Goal: Task Accomplishment & Management: Complete application form

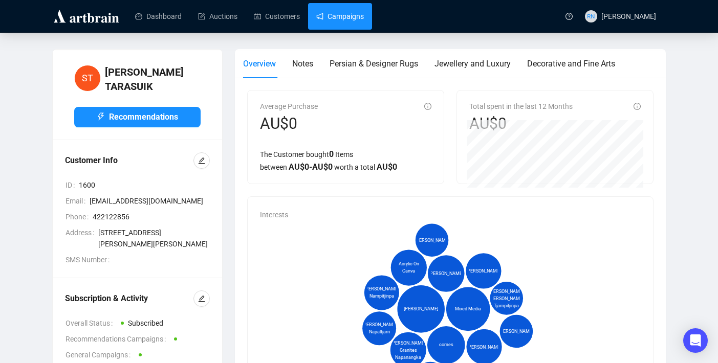
click at [337, 16] on link "Campaigns" at bounding box center [340, 16] width 48 height 27
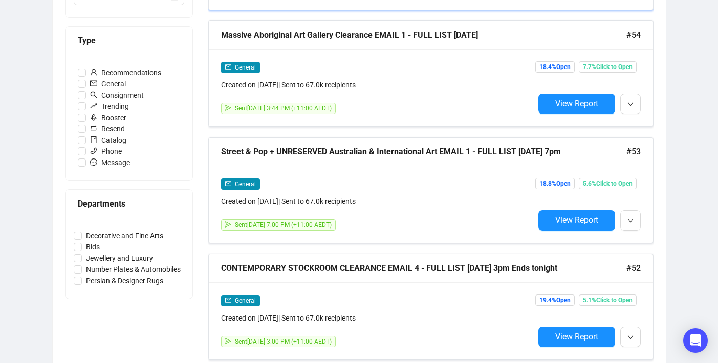
scroll to position [304, 0]
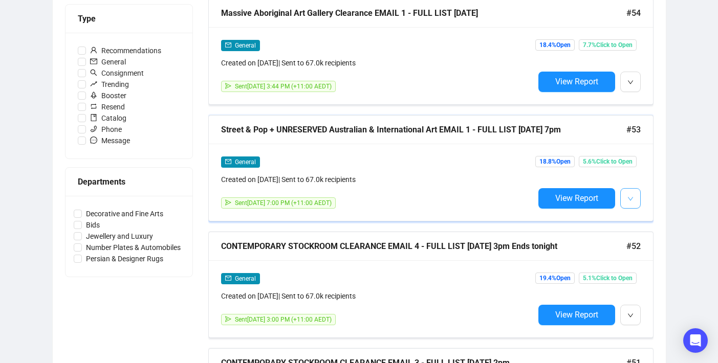
click at [632, 202] on span "button" at bounding box center [630, 198] width 6 height 13
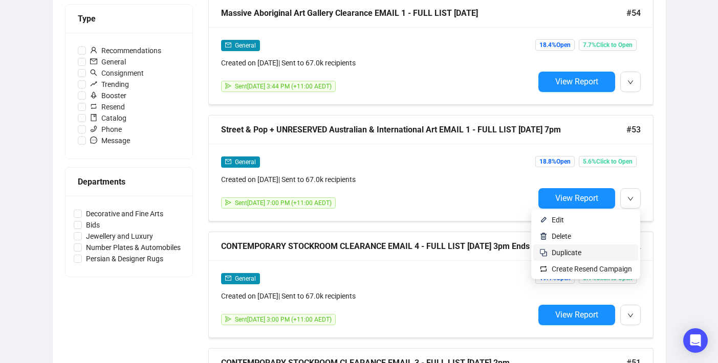
click at [587, 250] on span "Duplicate" at bounding box center [592, 252] width 80 height 11
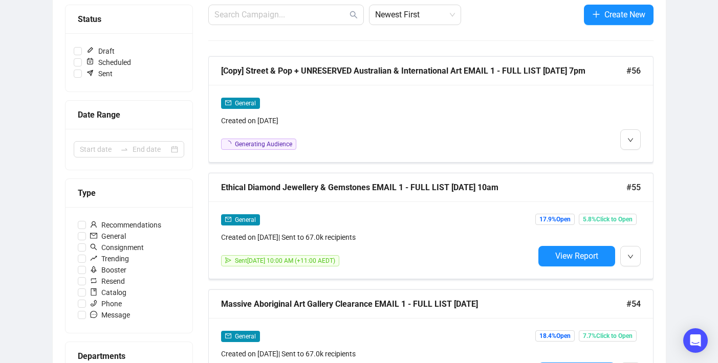
scroll to position [0, 0]
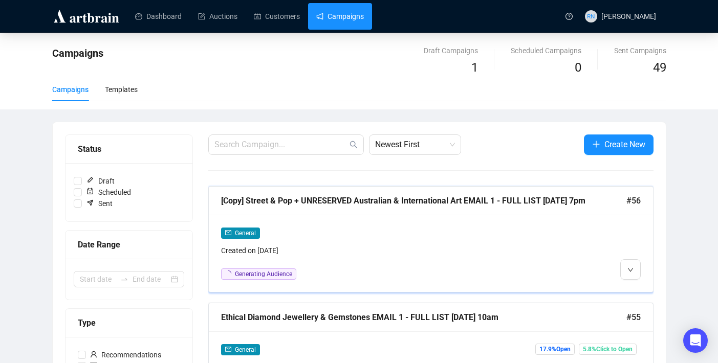
click at [282, 235] on div "General" at bounding box center [377, 233] width 313 height 12
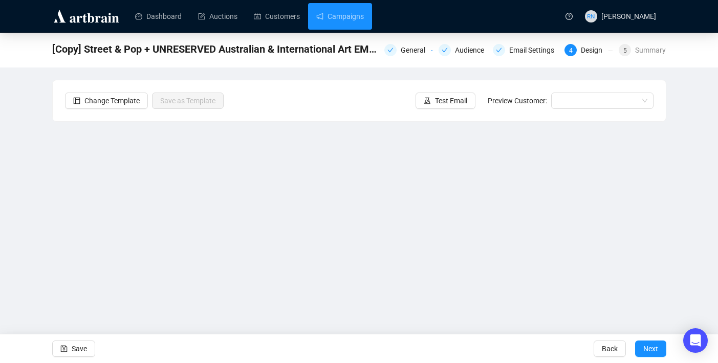
click at [400, 57] on div "[Copy] Street & Pop + UNRESERVED Australian & International Art EMAIL 1 - FULL …" at bounding box center [359, 49] width 614 height 20
click at [401, 52] on div "General" at bounding box center [416, 50] width 31 height 12
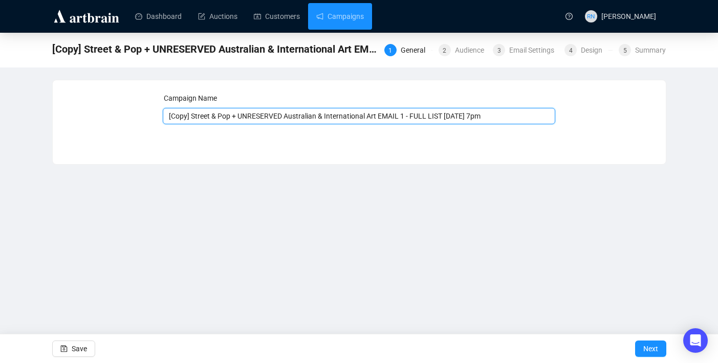
drag, startPoint x: 194, startPoint y: 117, endPoint x: 150, endPoint y: 115, distance: 44.1
click at [150, 115] on div "Campaign Name [Copy] Street & Pop + UNRESERVED Australian & International Art E…" at bounding box center [359, 115] width 588 height 44
click at [393, 116] on input "Street & Pop + UNRESERVED Australian & International Art EMAIL 1 - FULL LIST [D…" at bounding box center [359, 116] width 392 height 16
click at [406, 117] on input "Street & Pop + UNRESERVED Australian & International Art EMAIL 2 - FULL LIST [D…" at bounding box center [359, 116] width 392 height 16
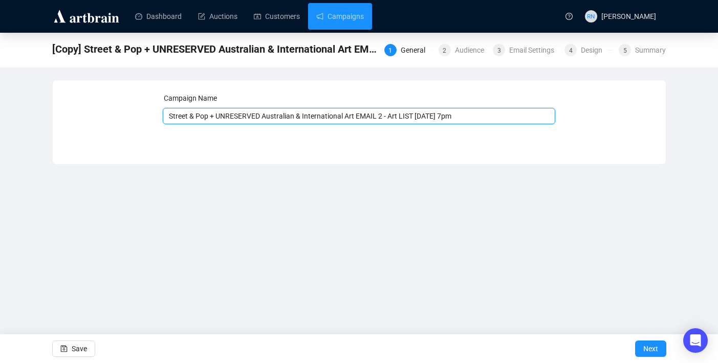
click at [420, 116] on input "Street & Pop + UNRESERVED Australian & International Art EMAIL 2 - Art LIST [DA…" at bounding box center [359, 116] width 392 height 16
click at [428, 116] on input "Street & Pop + UNRESERVED Australian & International Art EMAIL 2 - Art List [DA…" at bounding box center [359, 116] width 392 height 16
click at [458, 116] on input "Street & Pop + UNRESERVED Australian & International Art EMAIL 2 - Art List [DA…" at bounding box center [359, 116] width 392 height 16
type input "Street & Pop + UNRESERVED Australian & International Art EMAIL 2 - Art List [DA…"
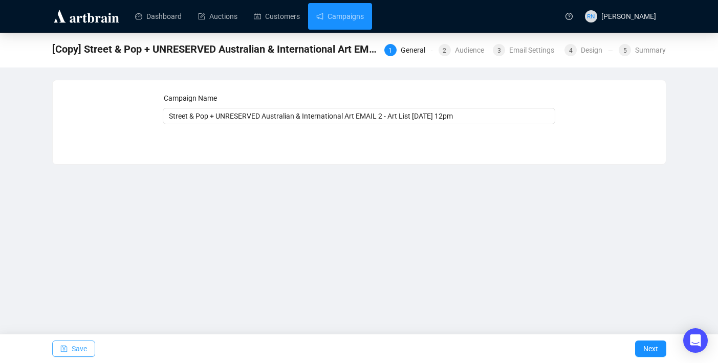
click at [69, 355] on button "Save" at bounding box center [73, 349] width 43 height 16
click at [72, 352] on span "Save" at bounding box center [79, 349] width 15 height 29
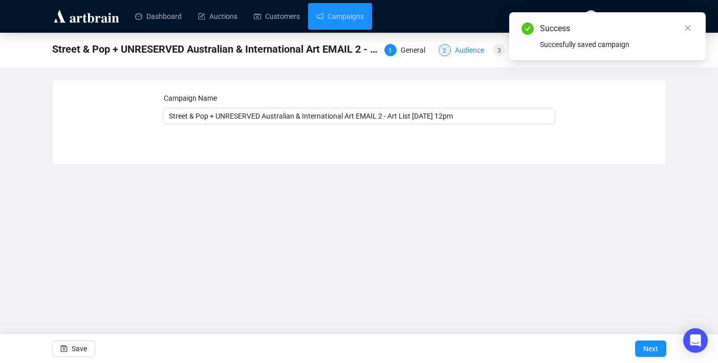
click at [460, 53] on div "Audience" at bounding box center [472, 50] width 35 height 12
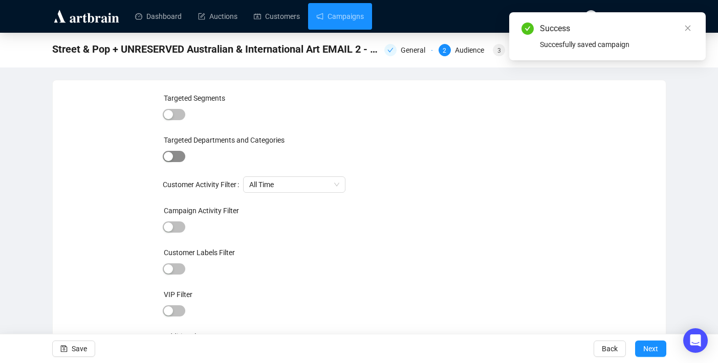
click at [179, 157] on span "button" at bounding box center [174, 156] width 23 height 11
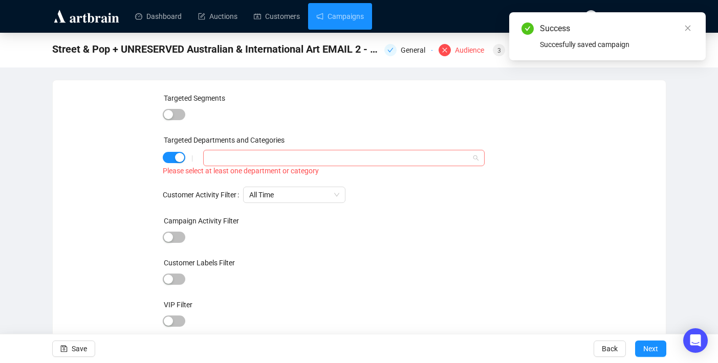
click at [242, 164] on div at bounding box center [338, 158] width 266 height 14
click at [210, 178] on icon "caret-down" at bounding box center [211, 178] width 5 height 5
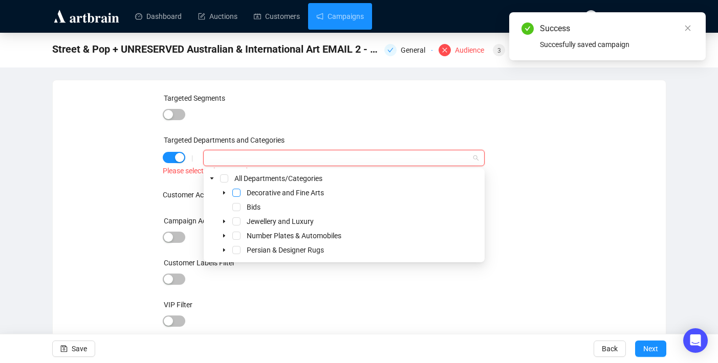
click at [235, 194] on span "Select Decorative and Fine Arts" at bounding box center [236, 193] width 8 height 8
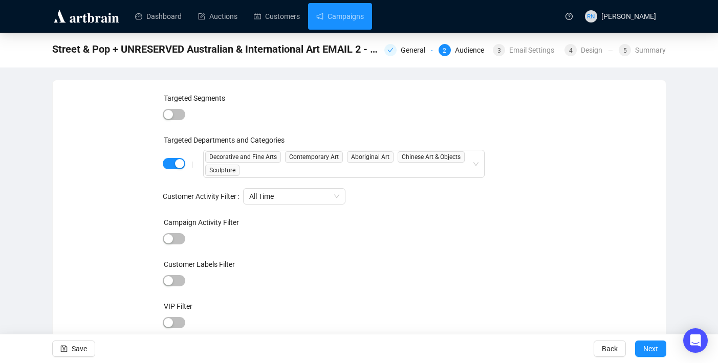
click at [106, 292] on div "Targeted Segments Targeted Departments and Categories | Decorative and Fine Art…" at bounding box center [359, 239] width 588 height 292
click at [76, 350] on span "Save" at bounding box center [79, 349] width 15 height 29
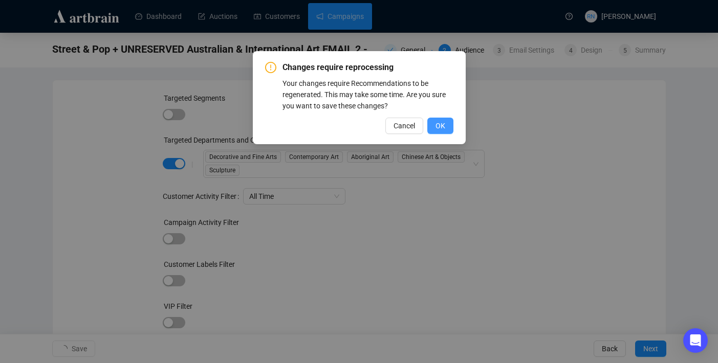
click at [440, 130] on span "OK" at bounding box center [440, 125] width 10 height 11
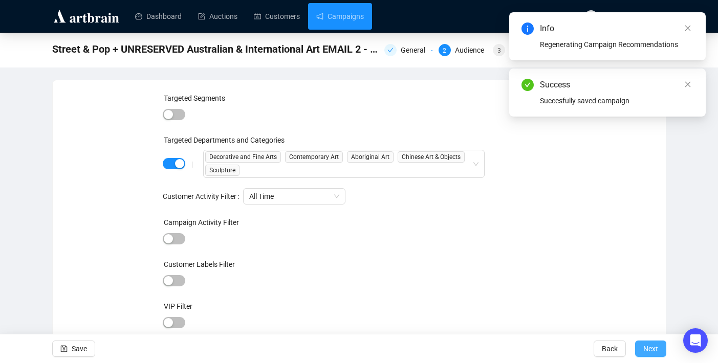
click at [659, 354] on button "Next" at bounding box center [650, 349] width 31 height 16
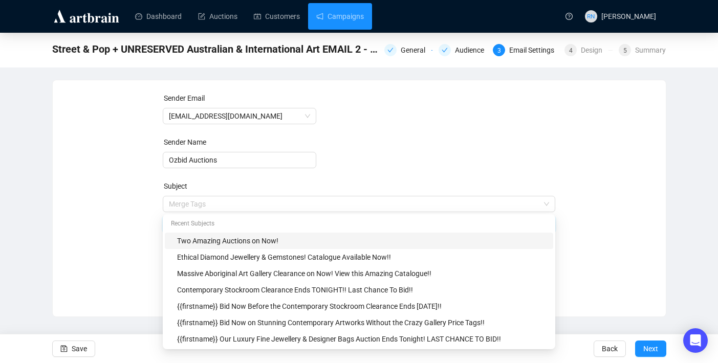
drag, startPoint x: 182, startPoint y: 205, endPoint x: 147, endPoint y: 205, distance: 35.3
click at [147, 205] on div "Sender Email [EMAIL_ADDRESS][DOMAIN_NAME] Sender Name Ozbid Auctions Subject Me…" at bounding box center [359, 191] width 588 height 196
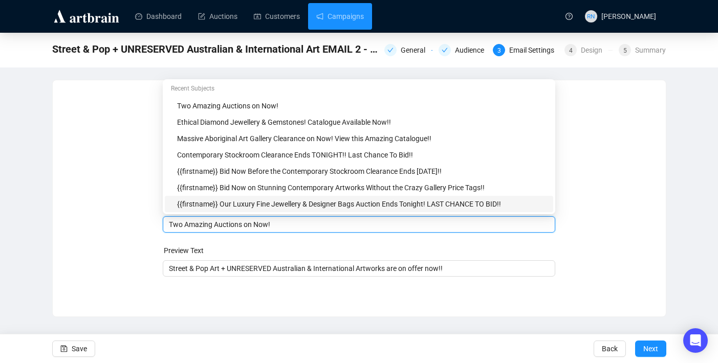
drag, startPoint x: 182, startPoint y: 225, endPoint x: 164, endPoint y: 224, distance: 18.0
click at [164, 224] on div "Two Amazing Auctions on Now!" at bounding box center [359, 224] width 392 height 16
click at [171, 224] on input "Bid Now Amazing Auctions on Now!" at bounding box center [359, 224] width 380 height 11
click at [233, 229] on input "Register & Bid Now Amazing Auctions on Now!" at bounding box center [359, 224] width 380 height 11
click at [235, 224] on input "Register & Bid Now Amazing Auctions on Now!" at bounding box center [359, 224] width 380 height 11
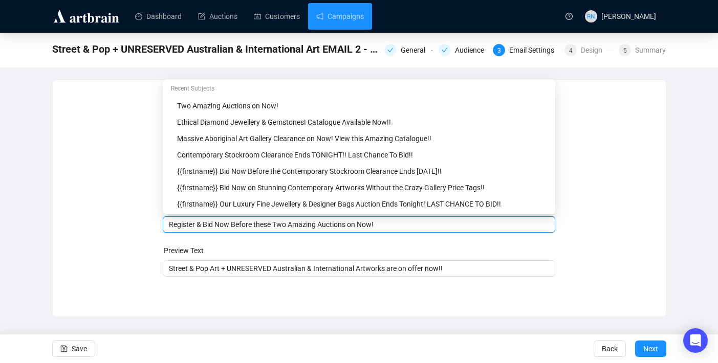
click at [262, 226] on input "Register & Bid Now Before these Two Amazing Auctions on Now!" at bounding box center [359, 224] width 380 height 11
drag, startPoint x: 327, startPoint y: 223, endPoint x: 382, endPoint y: 226, distance: 54.8
click at [382, 226] on input "Register & Bid Now Before These Two Amazing Auctions on Now!" at bounding box center [359, 224] width 380 height 11
click at [326, 228] on input "Register & Bid Now Before These Two Amazing End!!" at bounding box center [359, 224] width 380 height 11
click at [335, 225] on input "Register & Bid Now Before These Two Amazing Art Auction End!!" at bounding box center [359, 224] width 380 height 11
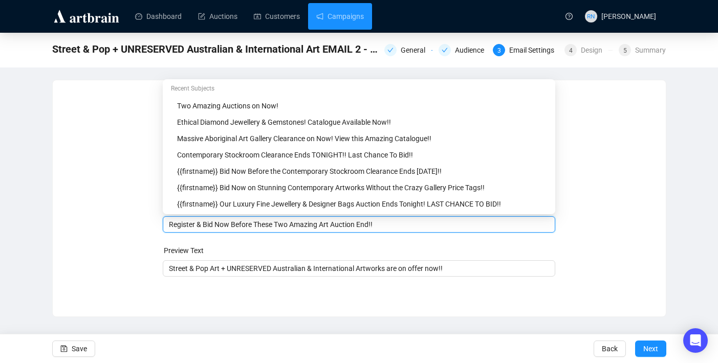
click at [335, 225] on input "Register & Bid Now Before These Two Amazing Art Auction End!!" at bounding box center [359, 224] width 380 height 11
click at [350, 225] on input "Register & Bid Now Before These Two Amazing Auction End!!" at bounding box center [359, 224] width 380 height 11
type input "Register & Bid Now Before These Two Amazing Auctions End!!"
click at [81, 351] on span "Save" at bounding box center [79, 349] width 15 height 29
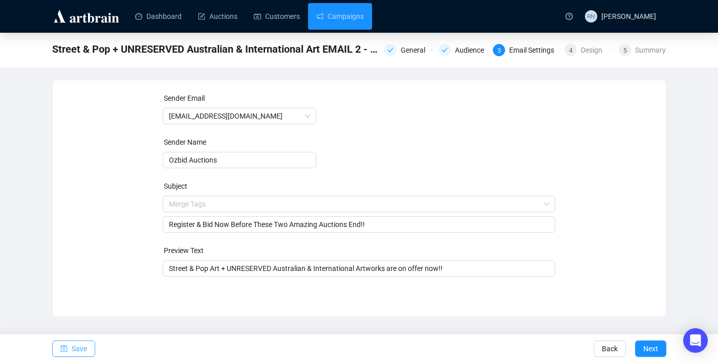
click at [65, 358] on span "button" at bounding box center [63, 349] width 7 height 29
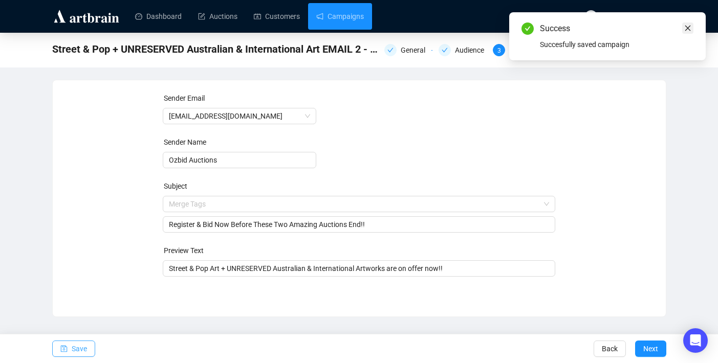
click at [688, 29] on icon "close" at bounding box center [687, 28] width 7 height 7
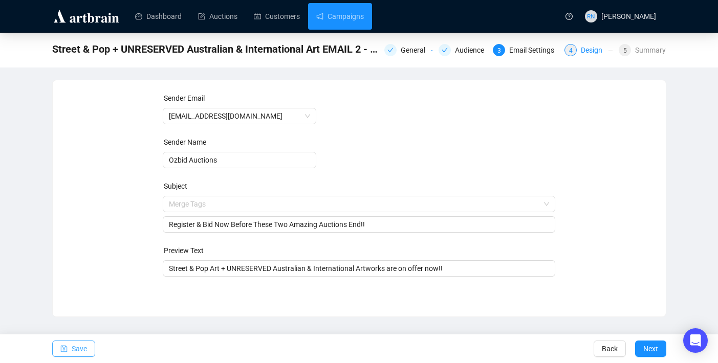
click at [585, 49] on div "Design" at bounding box center [595, 50] width 28 height 12
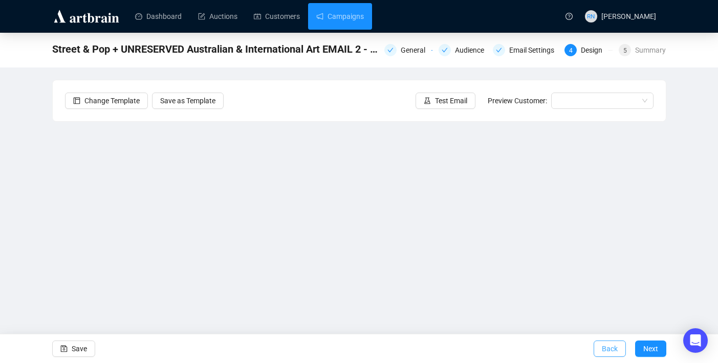
click at [617, 350] on span "Back" at bounding box center [610, 349] width 16 height 29
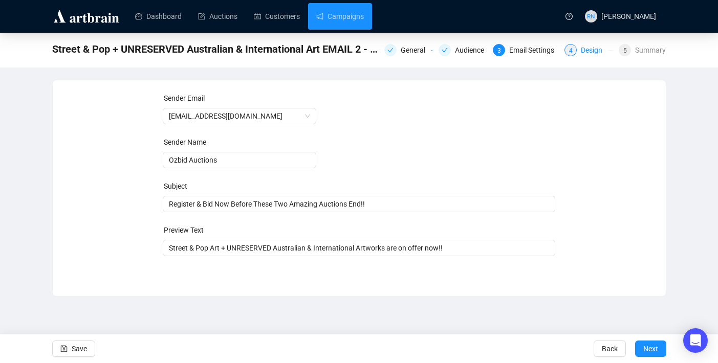
click at [582, 49] on div "Design" at bounding box center [595, 50] width 28 height 12
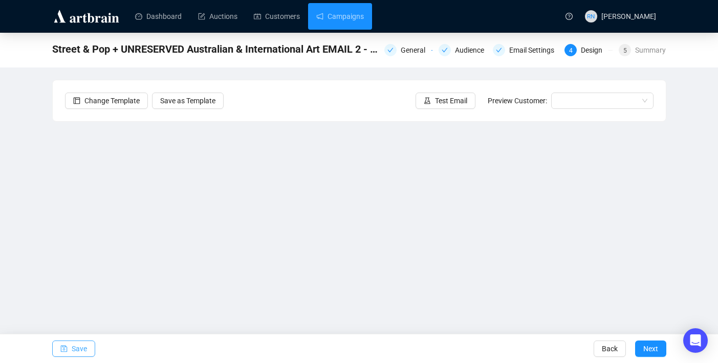
click at [81, 349] on span "Save" at bounding box center [79, 349] width 15 height 29
click at [80, 358] on span "Save" at bounding box center [79, 349] width 15 height 29
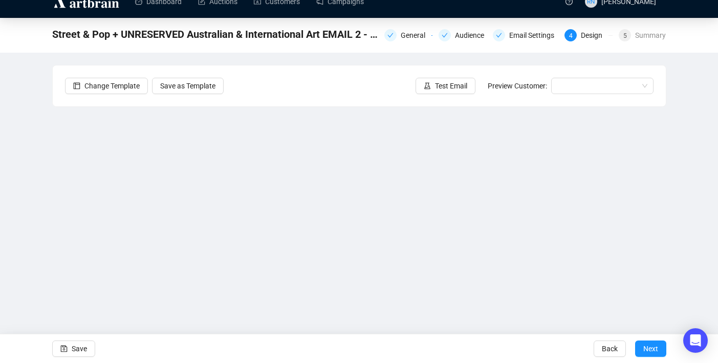
scroll to position [17, 0]
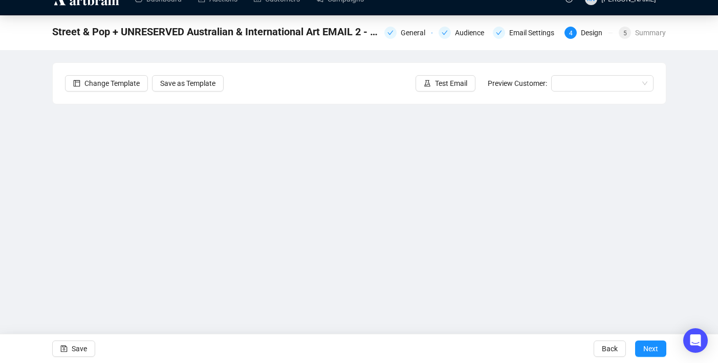
click at [51, 242] on div "Street & Pop + UNRESERVED Australian & International Art EMAIL 2 - Art List [DA…" at bounding box center [359, 187] width 718 height 345
click at [21, 238] on div "Street & Pop + UNRESERVED Australian & International Art EMAIL 2 - Art List [DA…" at bounding box center [359, 187] width 718 height 345
click at [42, 177] on div "Street & Pop + UNRESERVED Australian & International Art EMAIL 2 - Art List [DA…" at bounding box center [359, 187] width 718 height 345
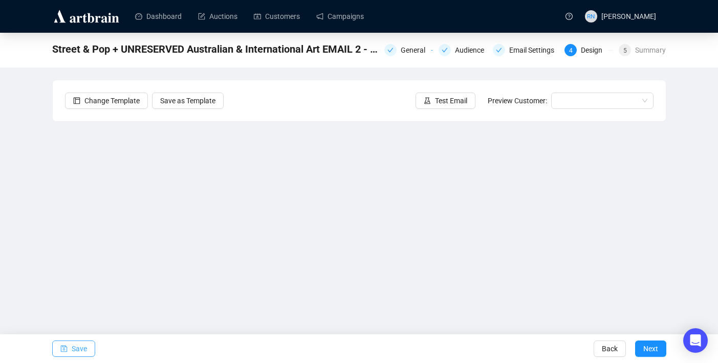
click at [80, 347] on span "Save" at bounding box center [79, 349] width 15 height 29
click at [86, 347] on span "Save" at bounding box center [79, 349] width 15 height 29
click at [92, 352] on button "Save" at bounding box center [73, 349] width 43 height 16
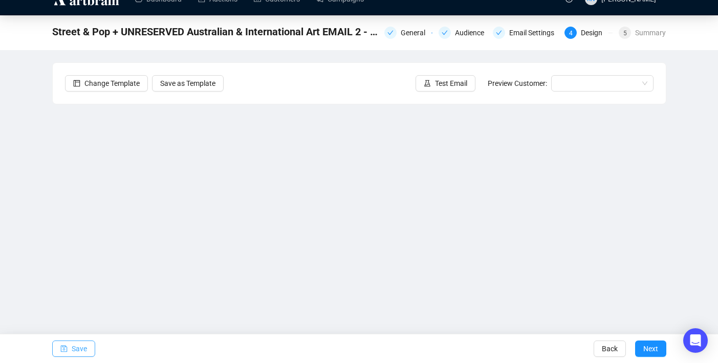
click at [81, 349] on span "Save" at bounding box center [79, 349] width 15 height 29
click at [73, 350] on span "Save" at bounding box center [79, 349] width 15 height 29
click at [85, 349] on span "Save" at bounding box center [79, 349] width 15 height 29
click at [81, 350] on span "Save" at bounding box center [79, 349] width 15 height 29
click at [447, 80] on span "Test Email" at bounding box center [451, 83] width 32 height 11
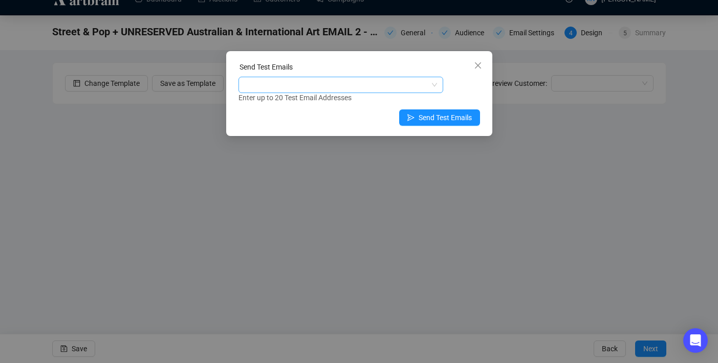
click at [323, 84] on div at bounding box center [335, 85] width 190 height 14
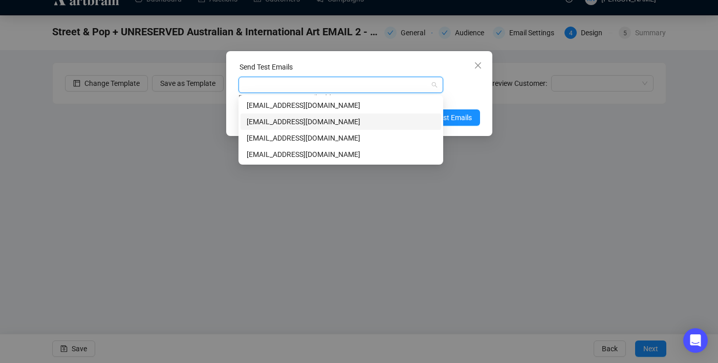
click at [322, 122] on div "[EMAIL_ADDRESS][DOMAIN_NAME]" at bounding box center [341, 121] width 188 height 11
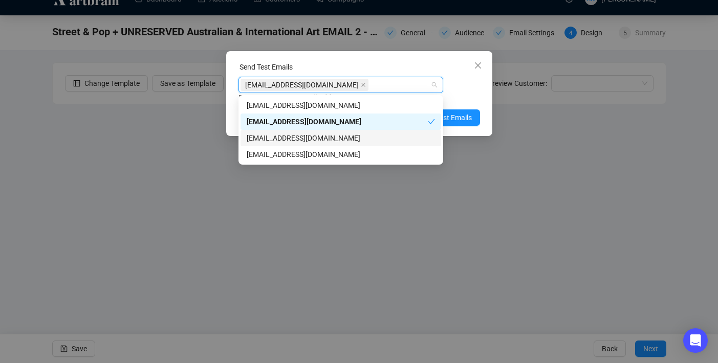
click at [322, 139] on div "[EMAIL_ADDRESS][DOMAIN_NAME]" at bounding box center [341, 138] width 188 height 11
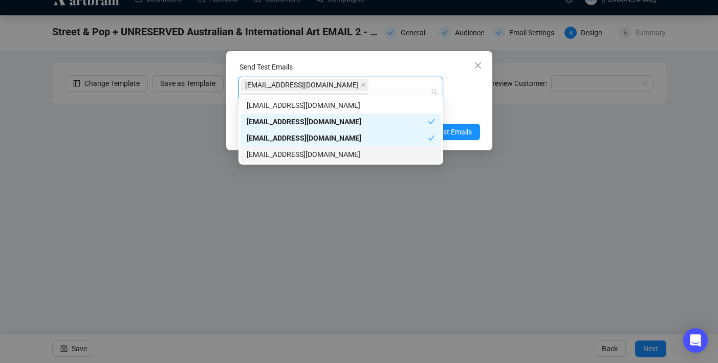
click at [322, 161] on div "[EMAIL_ADDRESS][DOMAIN_NAME]" at bounding box center [340, 154] width 201 height 16
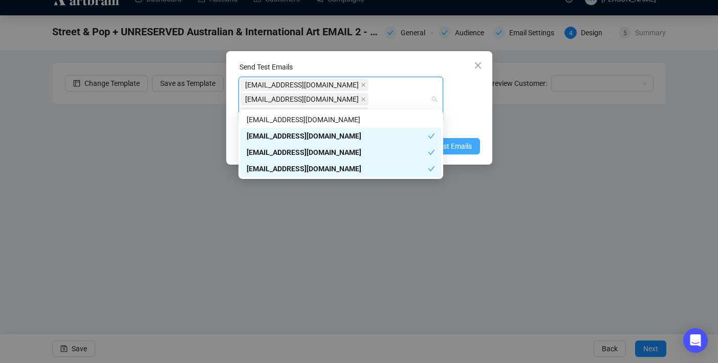
click at [462, 141] on span "Send Test Emails" at bounding box center [445, 146] width 53 height 11
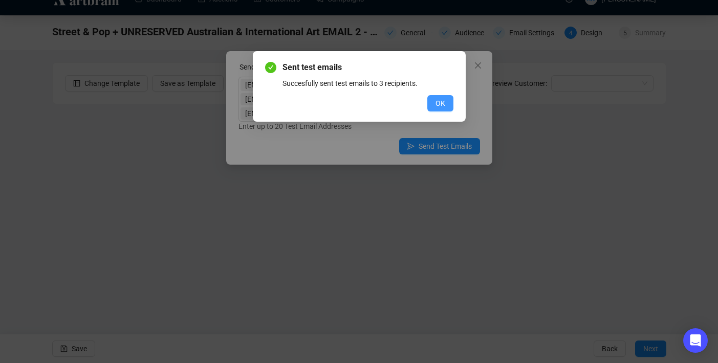
click at [443, 103] on span "OK" at bounding box center [440, 103] width 10 height 11
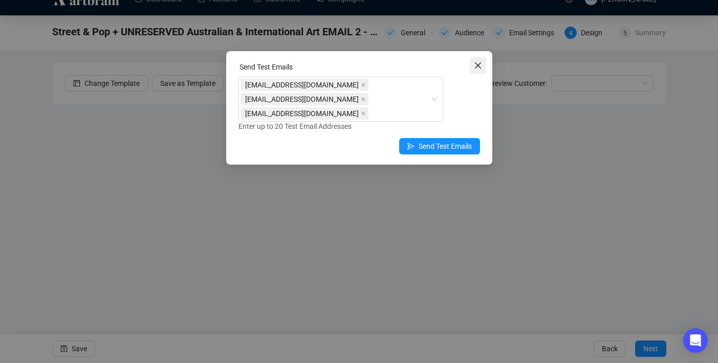
click at [480, 68] on icon "close" at bounding box center [478, 65] width 8 height 8
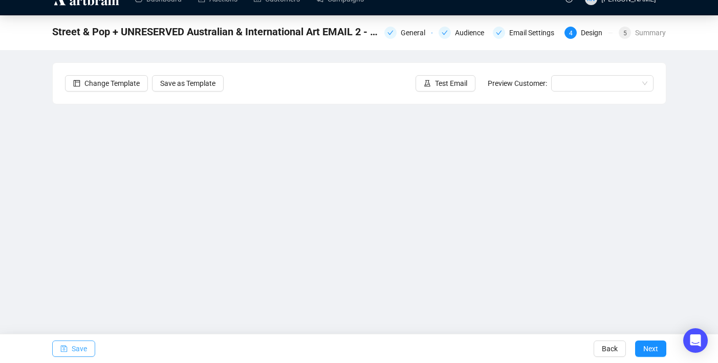
click at [75, 353] on span "Save" at bounding box center [79, 349] width 15 height 29
click at [78, 345] on span "Save" at bounding box center [79, 349] width 15 height 29
click at [662, 349] on button "Next" at bounding box center [650, 349] width 31 height 16
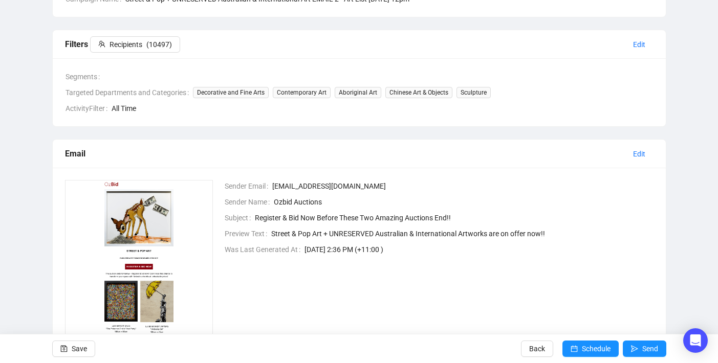
scroll to position [214, 0]
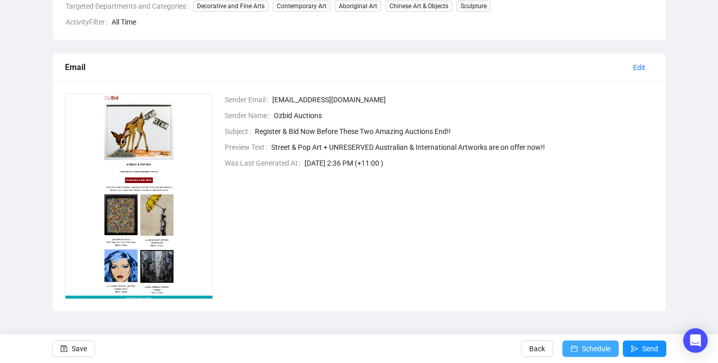
click at [582, 350] on span "Schedule" at bounding box center [596, 349] width 29 height 29
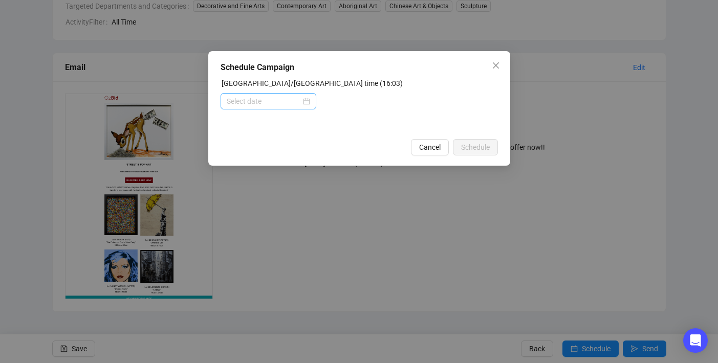
click at [303, 102] on div at bounding box center [268, 101] width 83 height 11
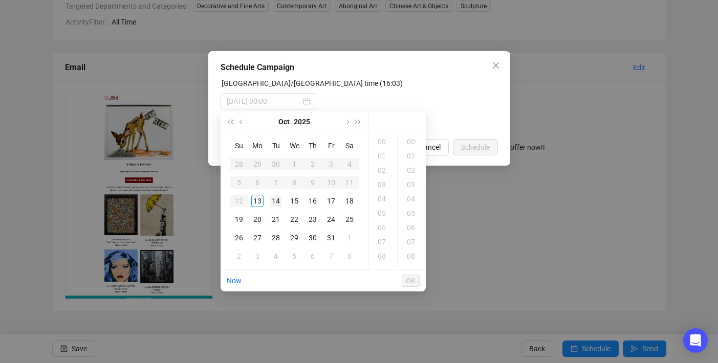
click at [276, 200] on div "14" at bounding box center [276, 201] width 12 height 12
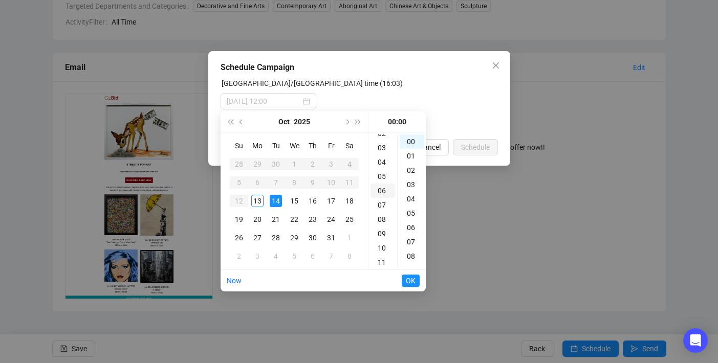
scroll to position [75, 0]
click at [385, 237] on div "12" at bounding box center [382, 239] width 25 height 14
type input "[DATE] 12:00"
click at [416, 280] on button "OK" at bounding box center [411, 281] width 18 height 12
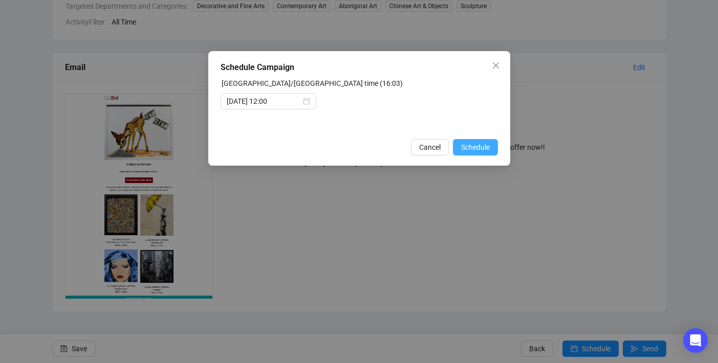
click at [486, 150] on span "Schedule" at bounding box center [475, 147] width 29 height 11
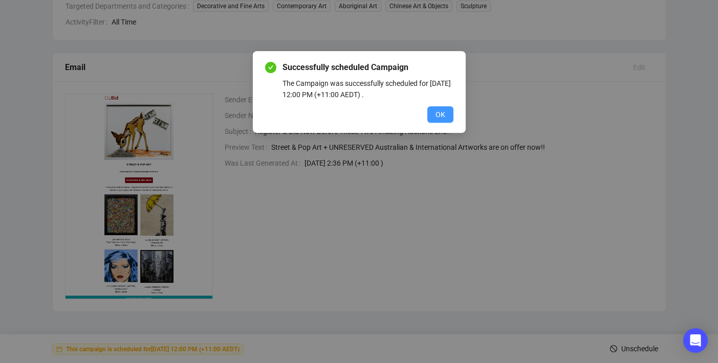
click at [439, 114] on span "OK" at bounding box center [440, 114] width 10 height 11
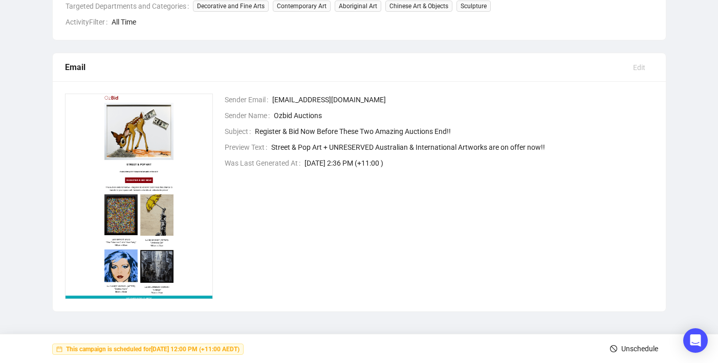
scroll to position [0, 0]
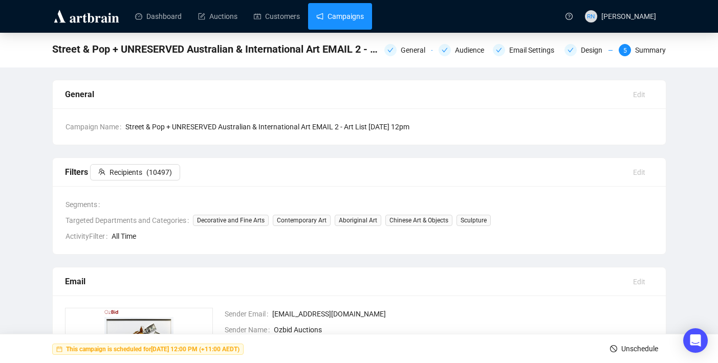
click at [336, 21] on link "Campaigns" at bounding box center [340, 16] width 48 height 27
